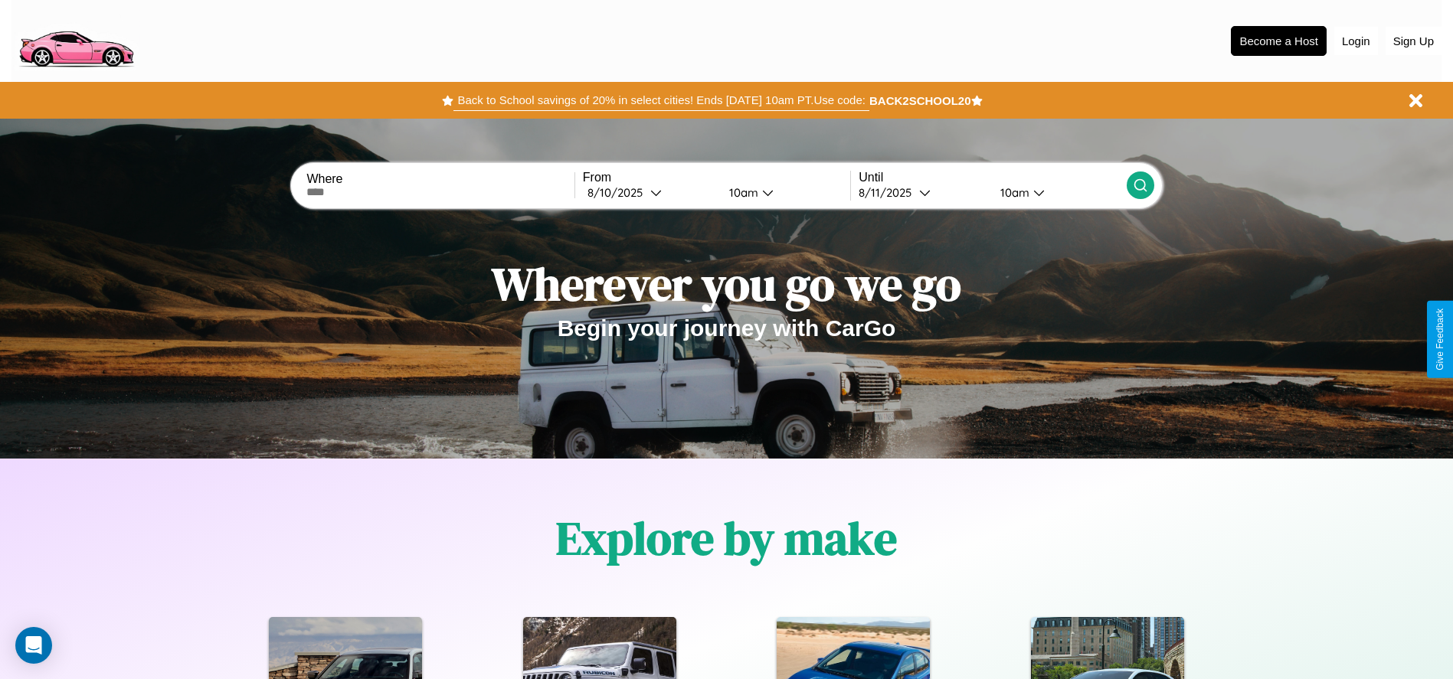
click at [661, 100] on button "Back to School savings of 20% in select cities! Ends [DATE] 10am PT. Use code:" at bounding box center [660, 100] width 415 height 21
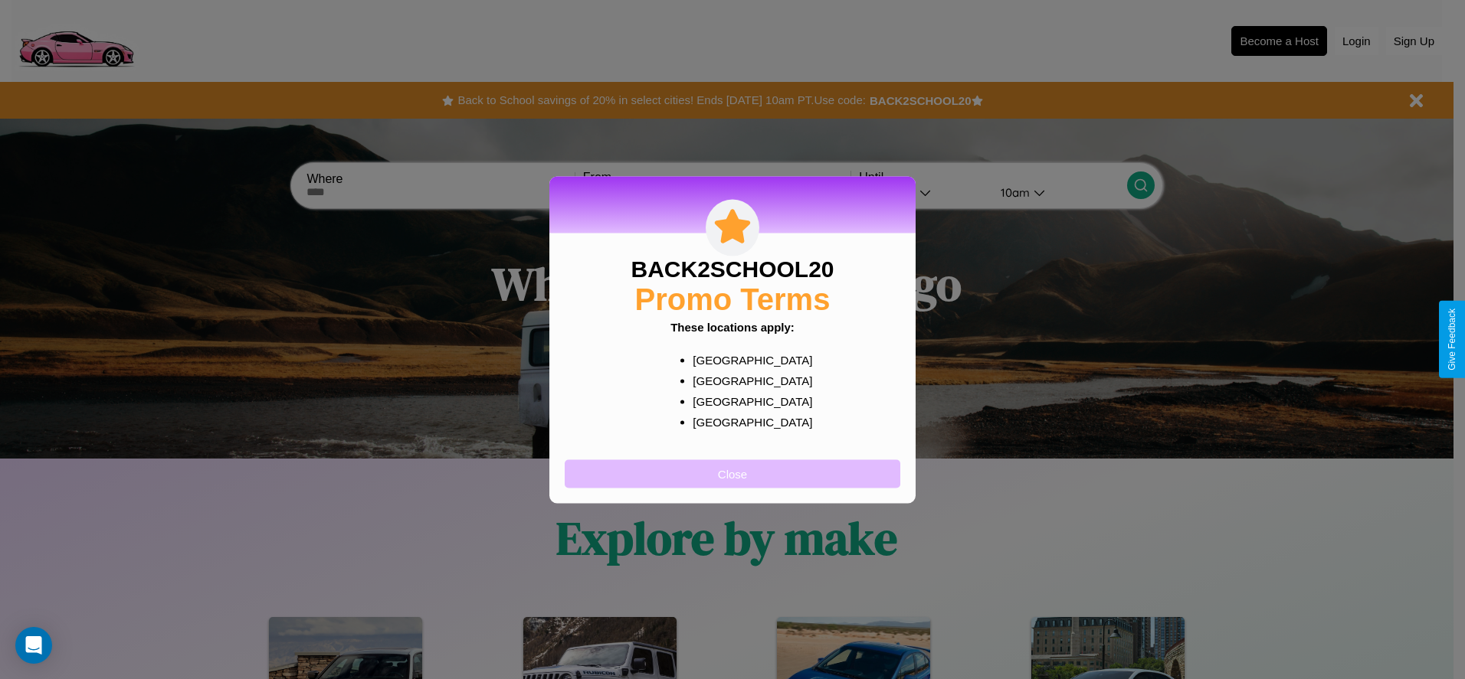
click at [732, 473] on button "Close" at bounding box center [732, 474] width 335 height 28
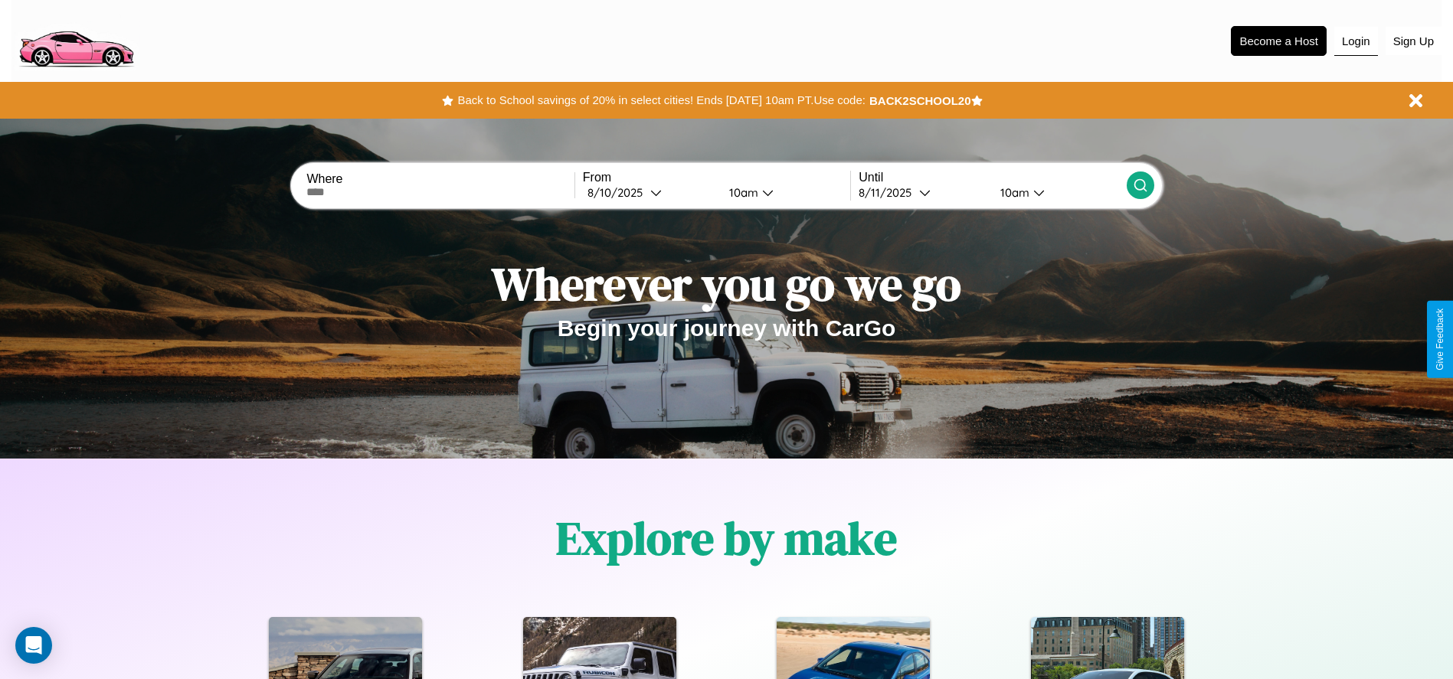
click at [1356, 41] on button "Login" at bounding box center [1356, 41] width 44 height 29
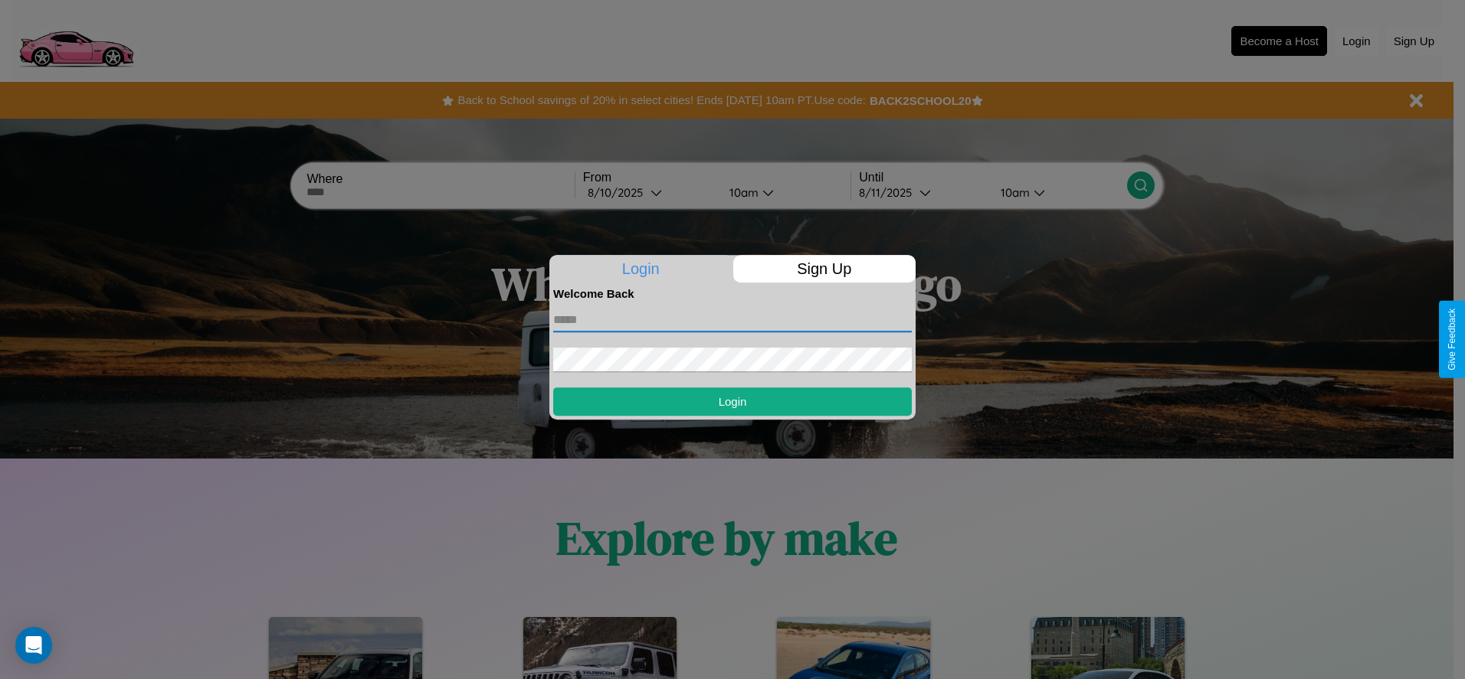
click at [732, 319] on input "text" at bounding box center [732, 320] width 358 height 25
type input "**********"
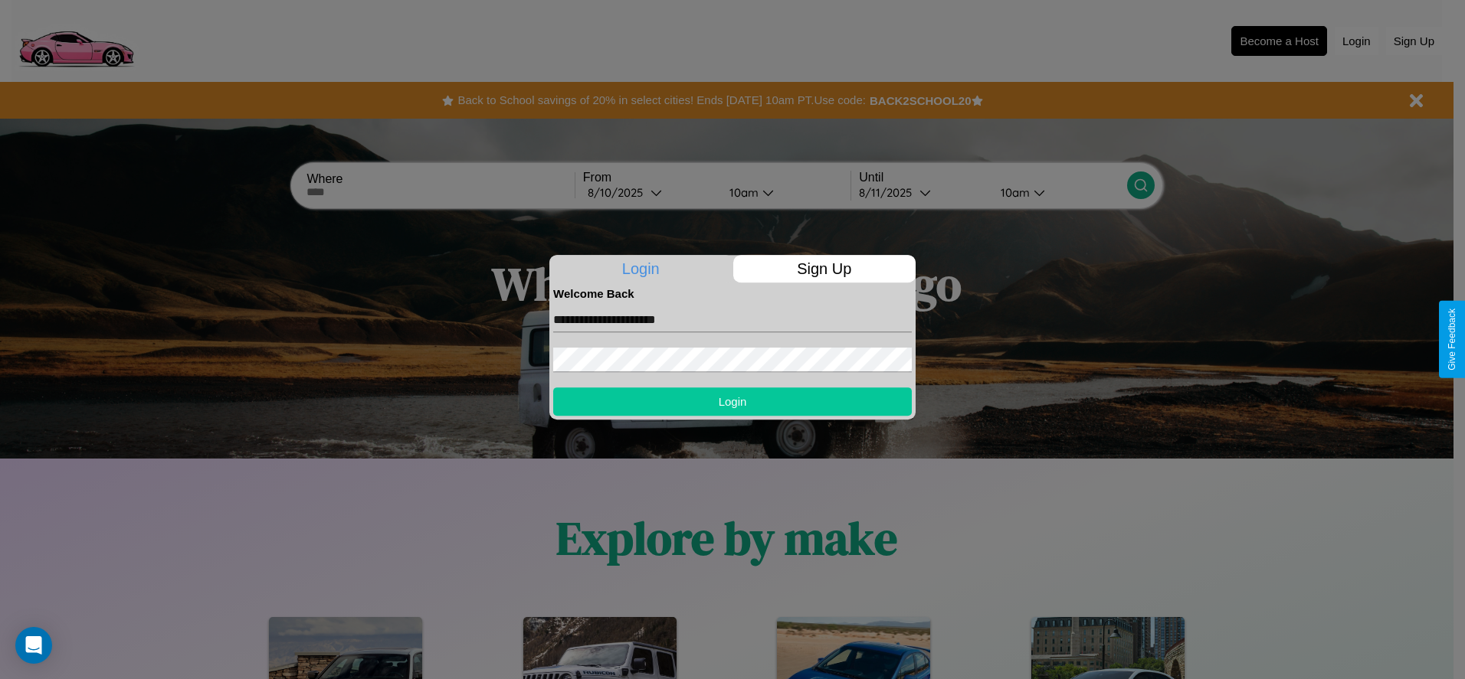
click at [732, 401] on button "Login" at bounding box center [732, 402] width 358 height 28
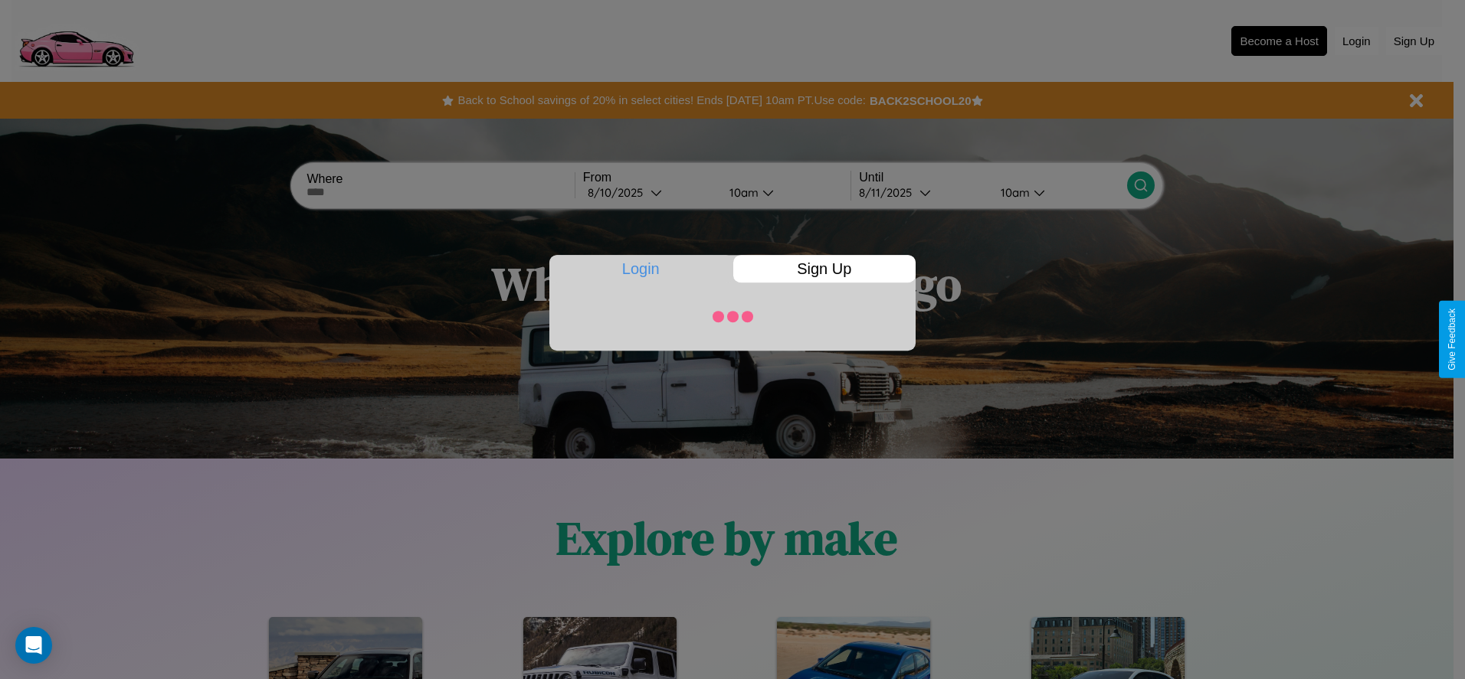
scroll to position [318, 0]
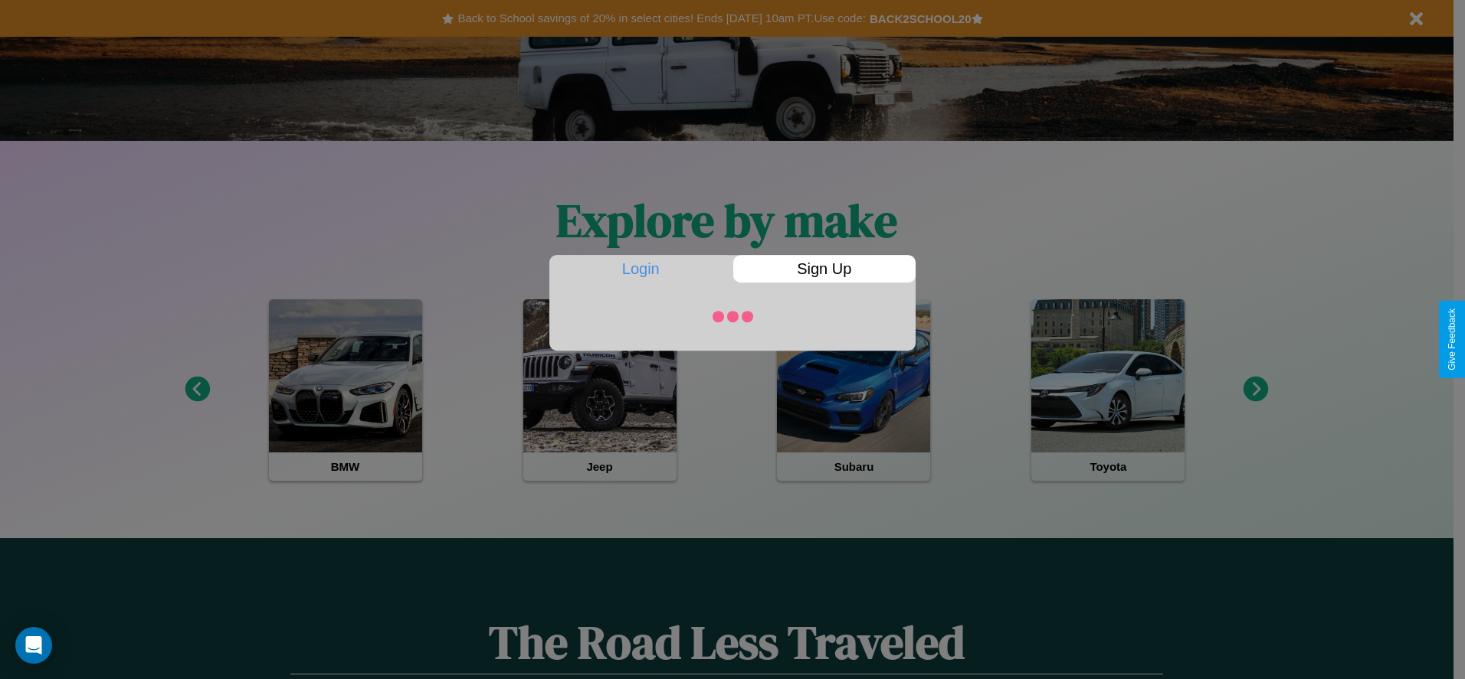
click at [1255, 390] on div at bounding box center [732, 339] width 1465 height 679
click at [1108, 390] on div at bounding box center [732, 339] width 1465 height 679
